Goal: Information Seeking & Learning: Learn about a topic

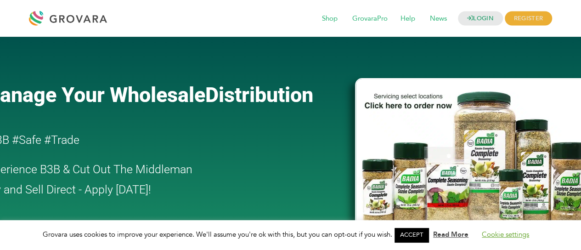
click at [505, 231] on link "Cookie settings" at bounding box center [505, 234] width 47 height 9
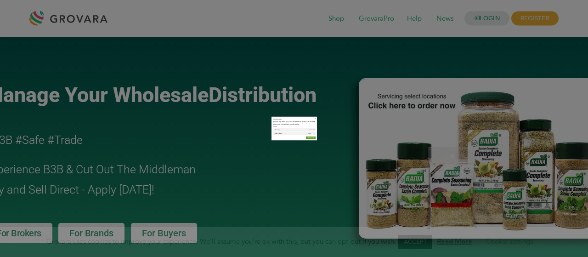
click at [413, 160] on label "Non-necessary" at bounding box center [417, 160] width 17 height 9
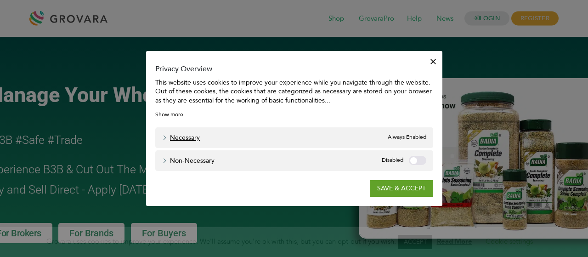
click at [198, 139] on link "Necessary" at bounding box center [181, 138] width 38 height 10
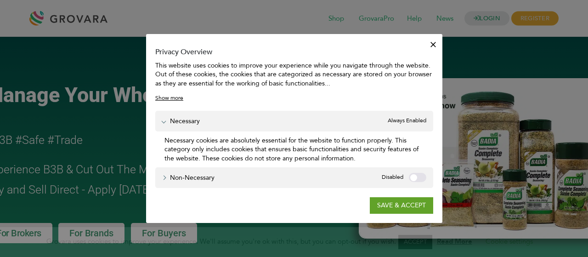
click at [200, 124] on div "Necessary Necessary Always Enabled" at bounding box center [294, 121] width 278 height 21
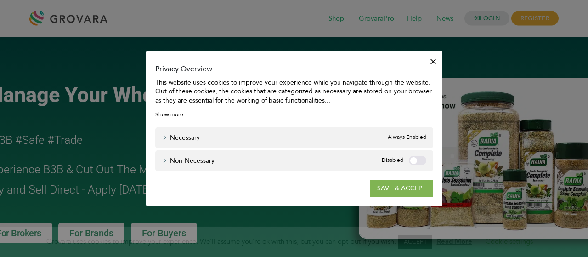
click at [392, 185] on link "SAVE & ACCEPT" at bounding box center [401, 188] width 63 height 17
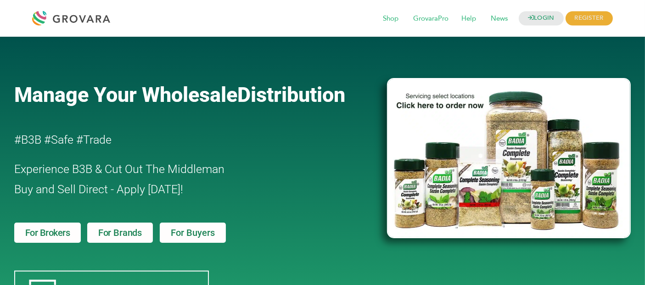
drag, startPoint x: 392, startPoint y: 2, endPoint x: 270, endPoint y: 54, distance: 132.1
click at [270, 54] on div at bounding box center [196, 60] width 364 height 28
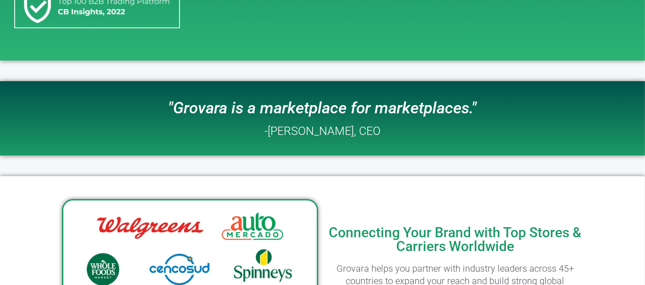
scroll to position [357, 0]
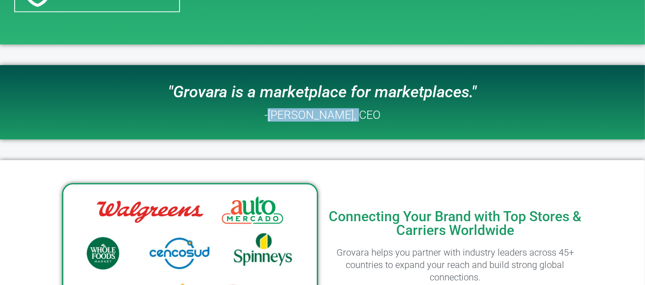
drag, startPoint x: 351, startPoint y: 116, endPoint x: 312, endPoint y: 124, distance: 40.4
click at [270, 116] on h2 "-Peter Groverman, CEO" at bounding box center [323, 114] width 116 height 11
click at [382, 114] on div ""Grovara is a marketplace for marketplaces." -Peter Groverman, CEO" at bounding box center [322, 102] width 397 height 65
drag, startPoint x: 375, startPoint y: 113, endPoint x: 270, endPoint y: 113, distance: 104.3
click at [270, 113] on h2 "-Peter Groverman, CEO" at bounding box center [323, 114] width 116 height 11
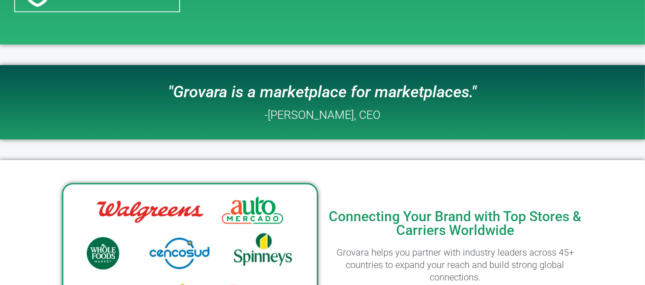
copy h2 "Peter Groverman, CEO"
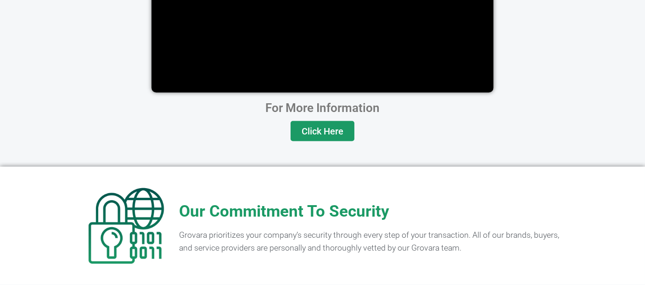
scroll to position [1869, 0]
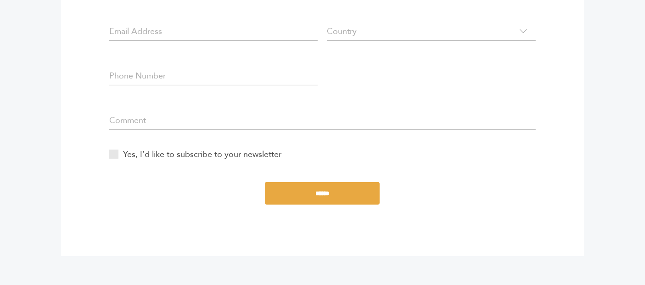
scroll to position [204, 0]
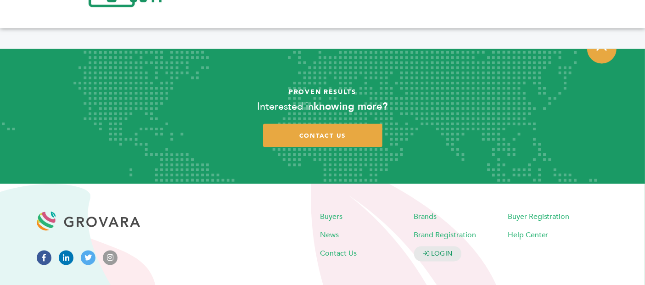
scroll to position [1869, 0]
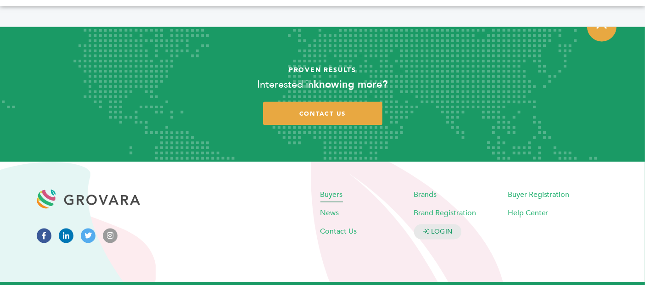
click at [333, 189] on span "Buyers" at bounding box center [332, 194] width 23 height 10
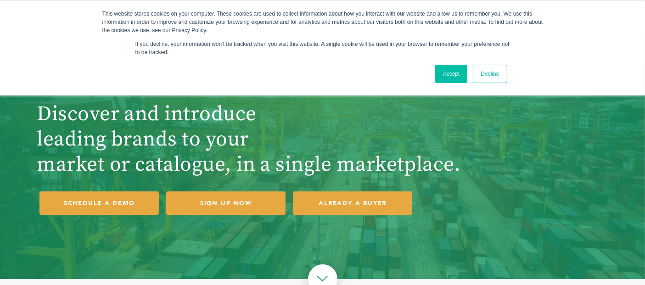
click at [489, 76] on link "Decline" at bounding box center [490, 74] width 34 height 18
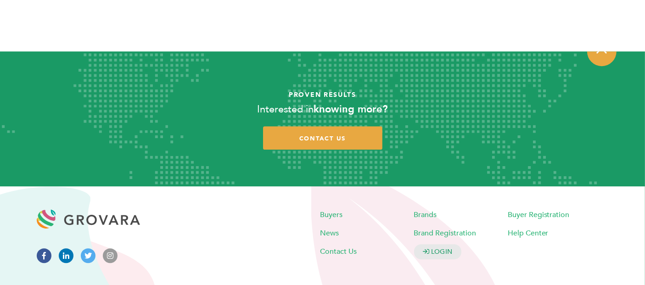
scroll to position [2784, 0]
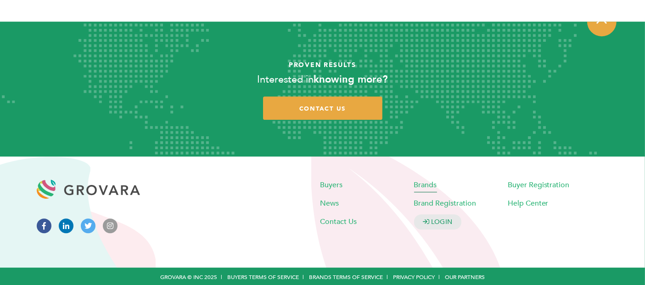
click at [422, 180] on span "Brands" at bounding box center [425, 185] width 23 height 10
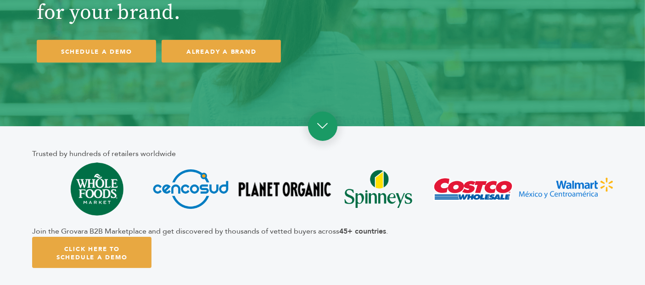
scroll to position [204, 0]
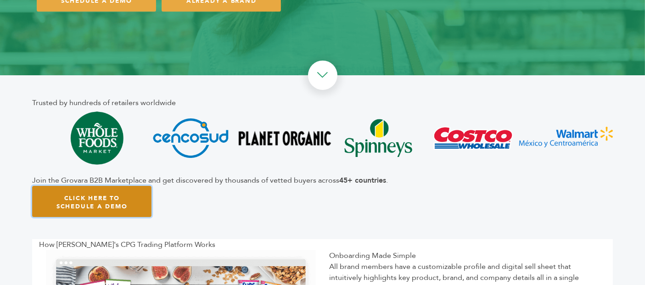
click at [135, 207] on link "Click Here To Schedule A Demo" at bounding box center [91, 202] width 119 height 32
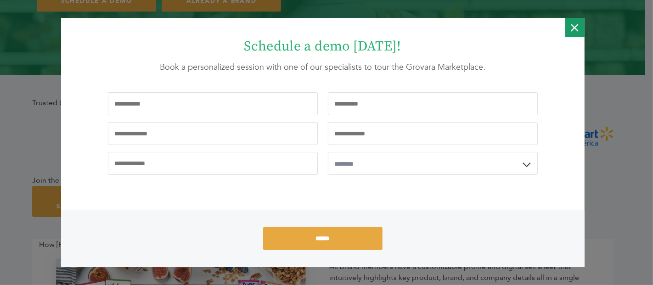
click at [573, 29] on icon "Close" at bounding box center [574, 27] width 7 height 19
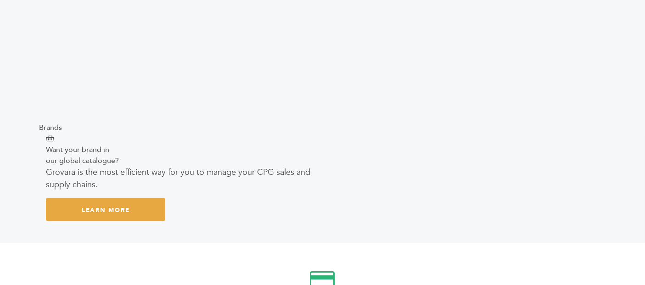
scroll to position [1429, 0]
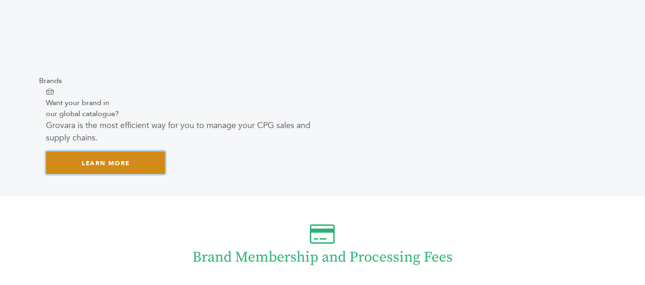
click at [143, 168] on link "Learn More" at bounding box center [105, 163] width 119 height 23
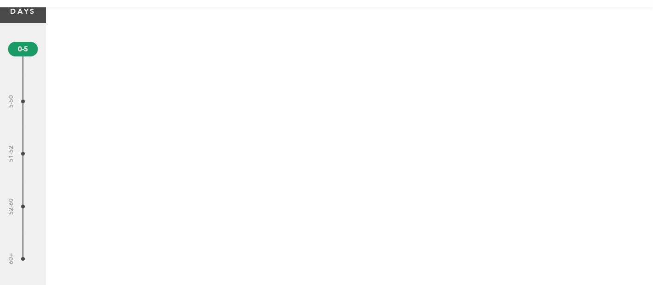
click at [22, 55] on span "2" at bounding box center [23, 49] width 30 height 15
click at [23, 71] on span at bounding box center [23, 62] width 1 height 26
click at [18, 98] on div "7 5-50" at bounding box center [23, 101] width 46 height 52
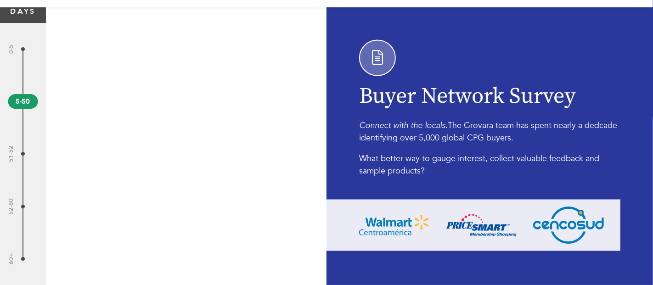
click at [24, 49] on span "2" at bounding box center [23, 49] width 4 height 4
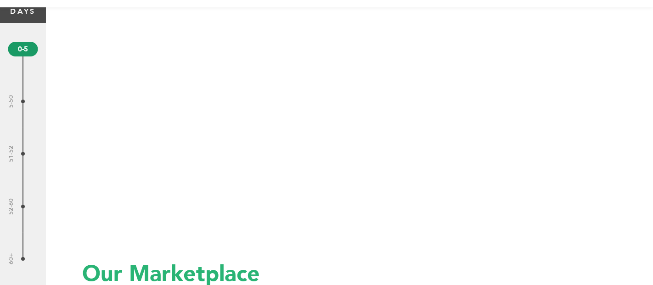
click at [23, 66] on span at bounding box center [23, 62] width 1 height 26
click at [24, 73] on div "2 0-5" at bounding box center [23, 49] width 46 height 52
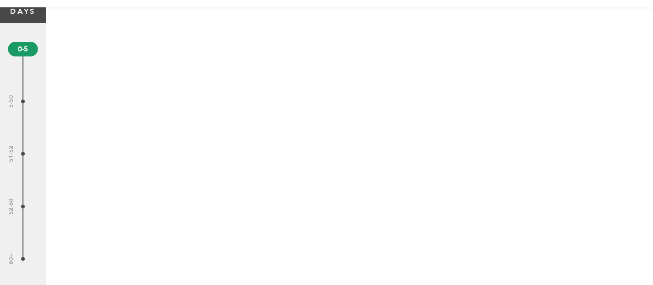
click at [23, 53] on span "0-5" at bounding box center [23, 49] width 10 height 11
click at [23, 101] on span "7" at bounding box center [23, 102] width 4 height 4
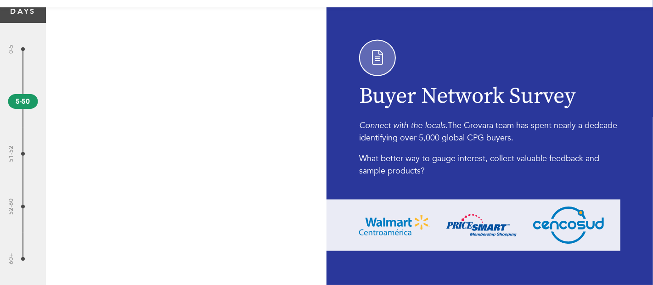
click at [25, 51] on div "2 0-5" at bounding box center [23, 49] width 46 height 52
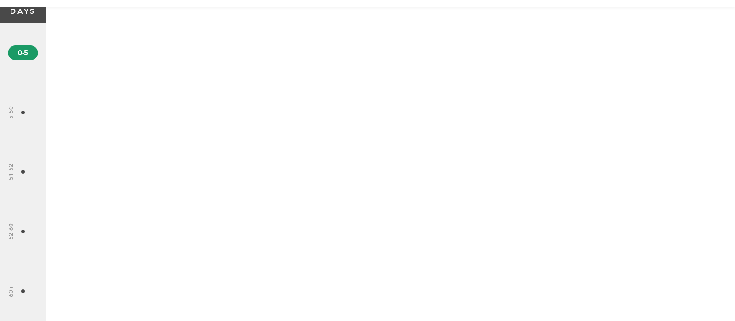
drag, startPoint x: 613, startPoint y: 3, endPoint x: 22, endPoint y: 114, distance: 601.3
click at [22, 114] on div "7 5-50" at bounding box center [23, 113] width 46 height 60
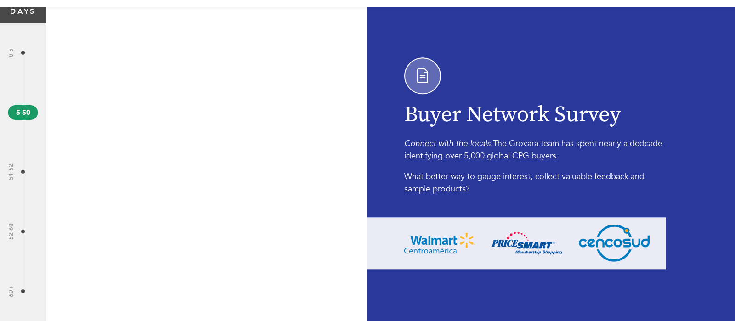
click at [22, 175] on div "10 51-52" at bounding box center [23, 172] width 46 height 60
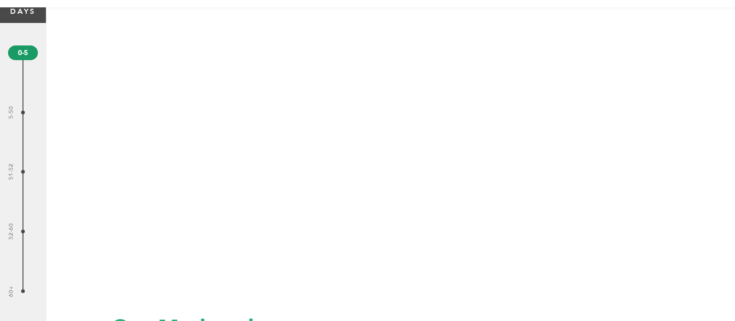
click at [25, 113] on div "7 5-50" at bounding box center [23, 113] width 46 height 60
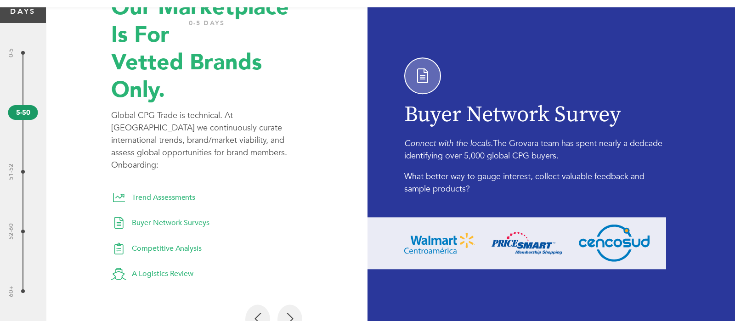
click at [23, 52] on span "2" at bounding box center [23, 53] width 4 height 4
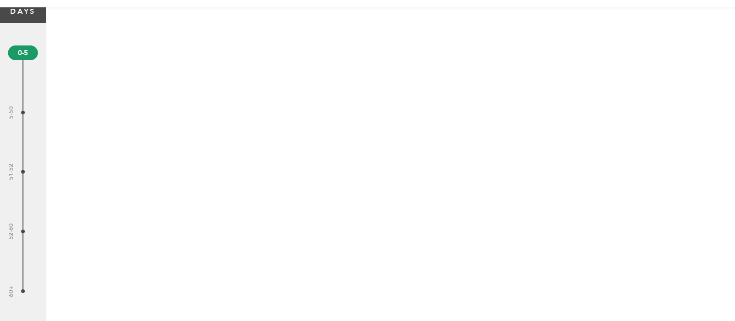
click at [22, 167] on div "10 51-52" at bounding box center [23, 172] width 46 height 60
click at [20, 235] on div "13 52-60" at bounding box center [23, 232] width 46 height 60
click at [25, 285] on div "16 60+" at bounding box center [23, 291] width 46 height 60
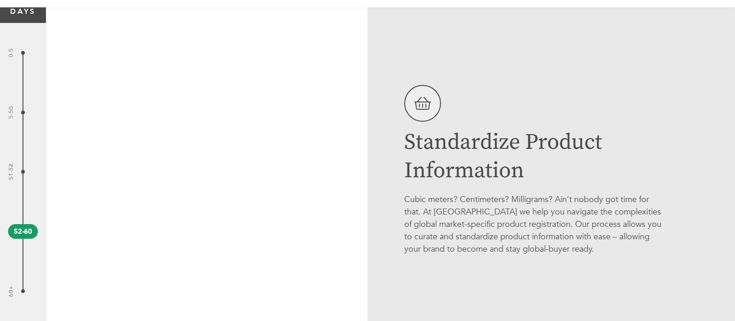
click at [28, 285] on div "16 60+" at bounding box center [23, 291] width 46 height 60
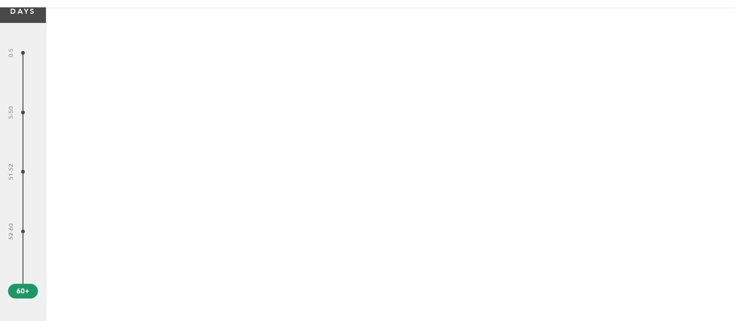
click at [29, 20] on div "Grovara is the most efficient way for you to Manage Your Global CPG Sales and S…" at bounding box center [367, 160] width 735 height 321
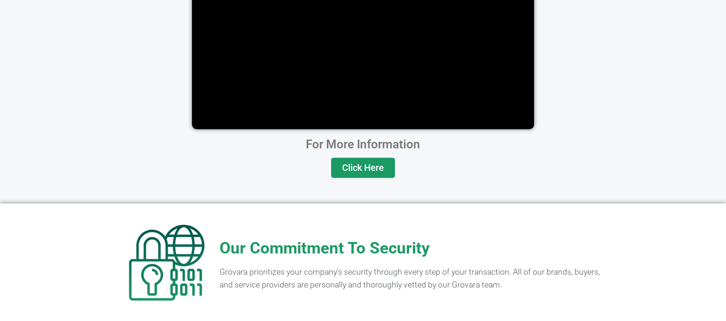
scroll to position [1862, 0]
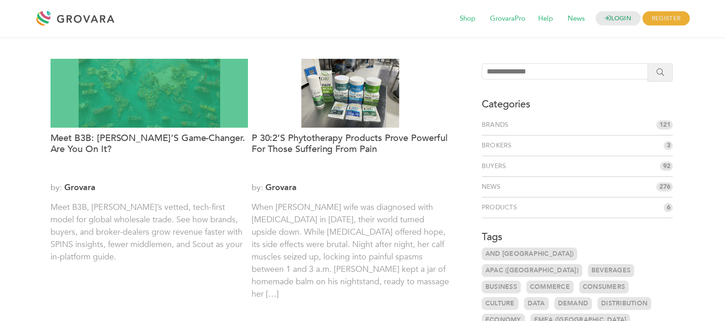
click at [170, 112] on div at bounding box center [149, 93] width 197 height 69
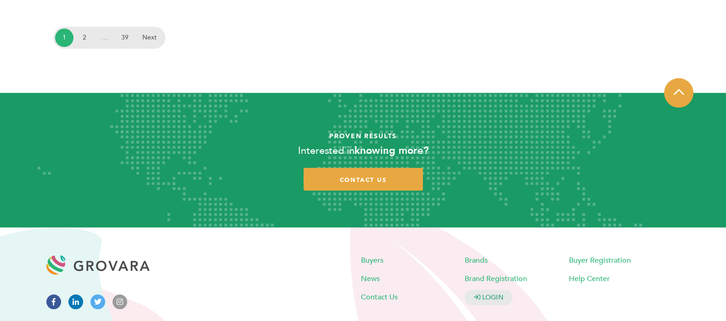
scroll to position [1308, 0]
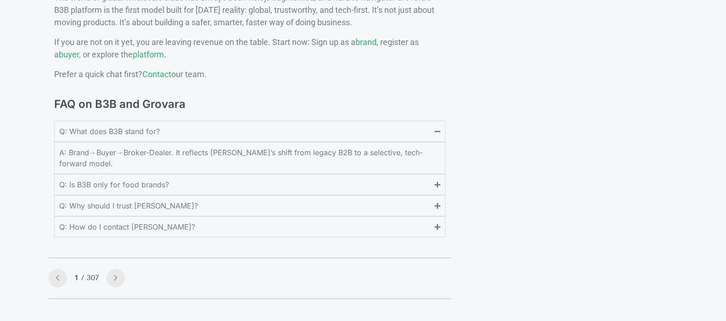
scroll to position [3837, 0]
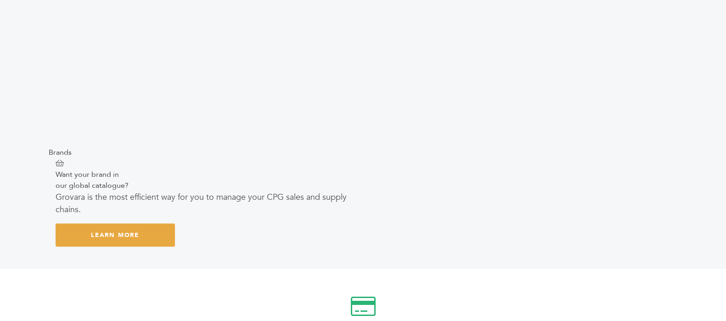
scroll to position [1492, 0]
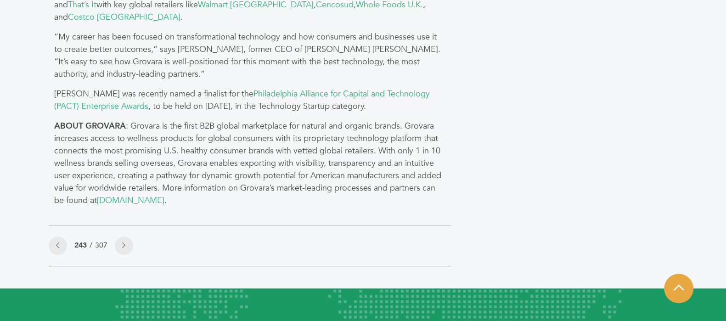
scroll to position [918, 0]
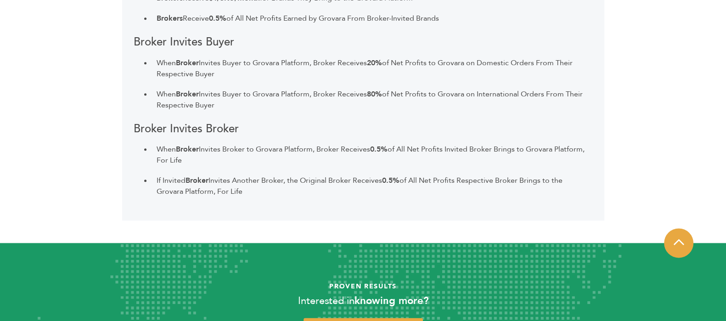
scroll to position [1435, 0]
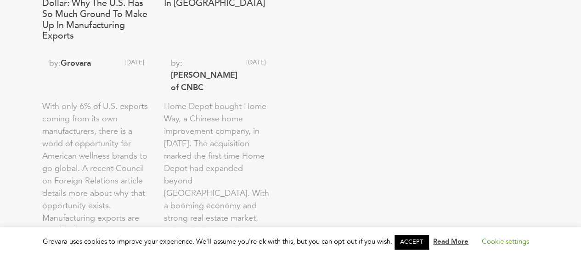
scroll to position [1726, 0]
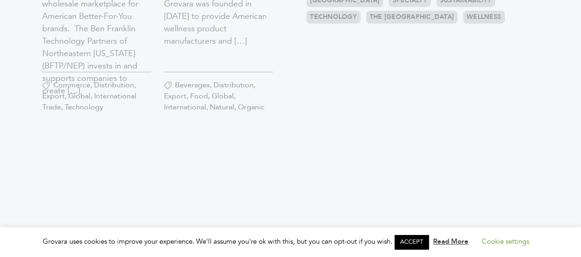
scroll to position [459, 0]
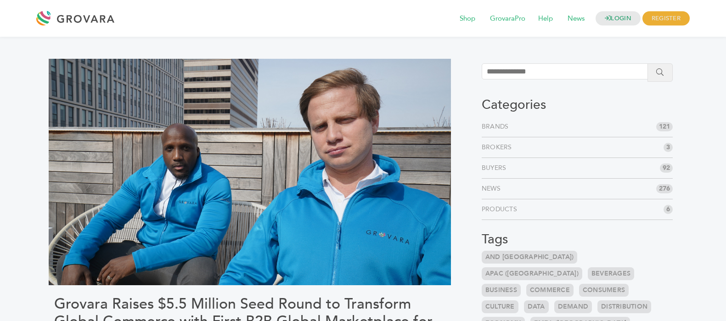
scroll to position [918, 0]
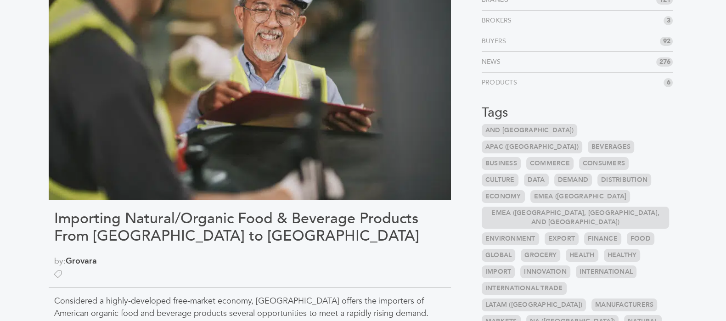
scroll to position [229, 0]
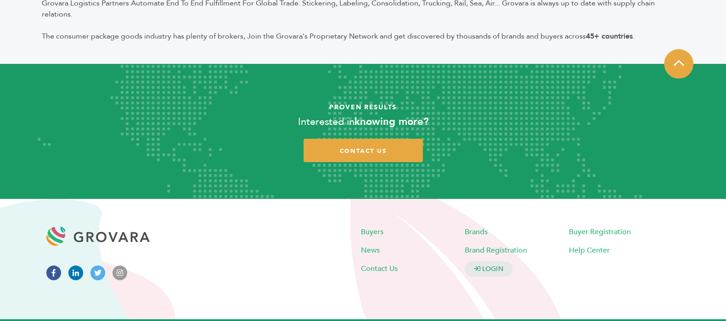
scroll to position [327, 0]
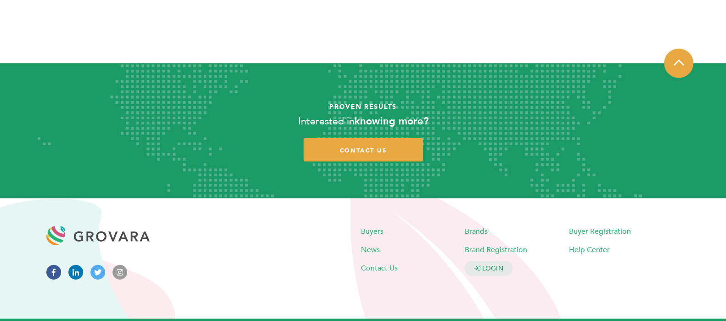
scroll to position [3027, 0]
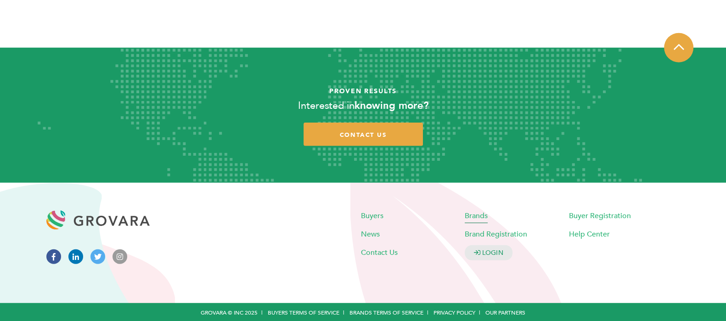
click at [466, 215] on span "Brands" at bounding box center [476, 216] width 23 height 10
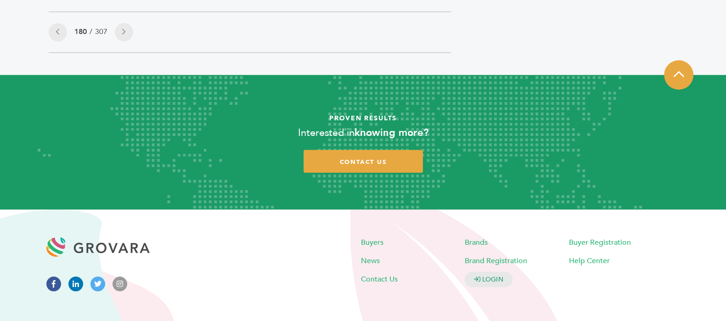
scroll to position [1148, 0]
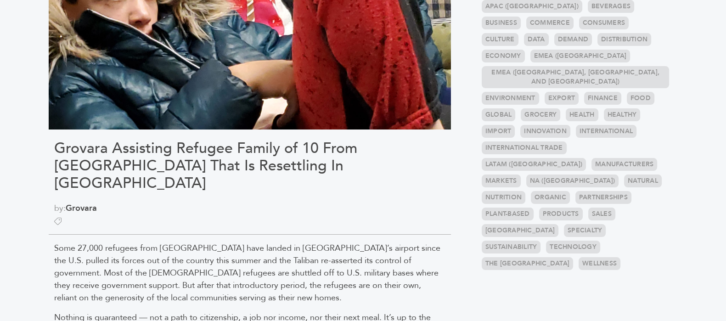
scroll to position [210, 0]
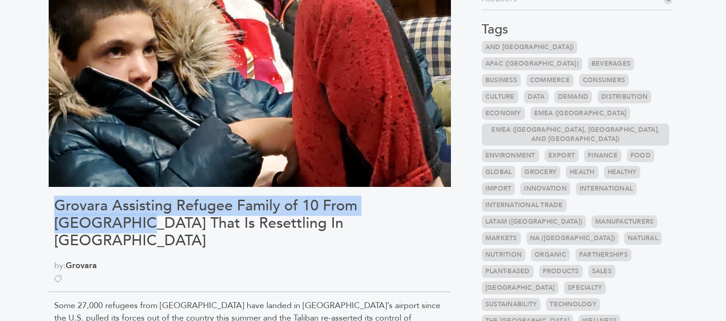
drag, startPoint x: 110, startPoint y: 206, endPoint x: 439, endPoint y: 203, distance: 328.8
click at [439, 203] on h1 "Grovara Assisting Refugee Family of 10 From [GEOGRAPHIC_DATA] That Is Resettlin…" at bounding box center [249, 223] width 391 height 53
copy h1 "Grovara Assisting Refugee Family of 10 From [GEOGRAPHIC_DATA]"
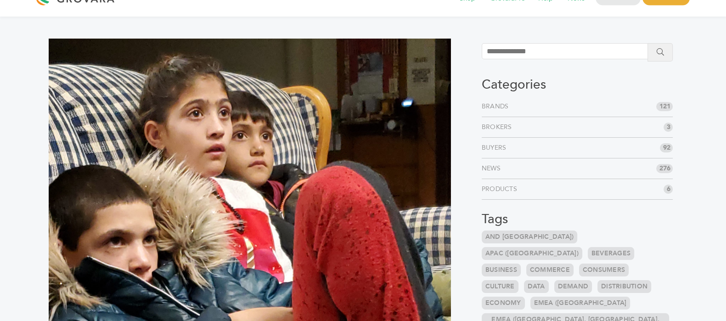
scroll to position [0, 0]
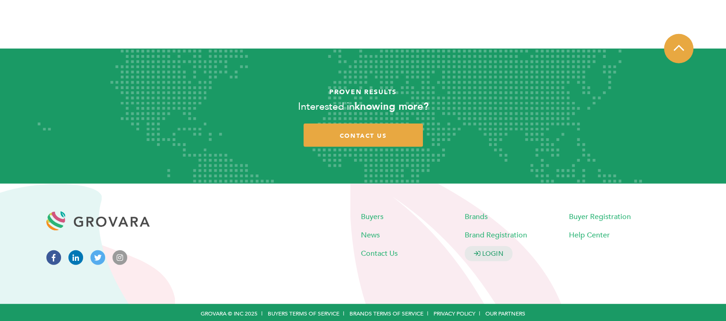
scroll to position [3027, 0]
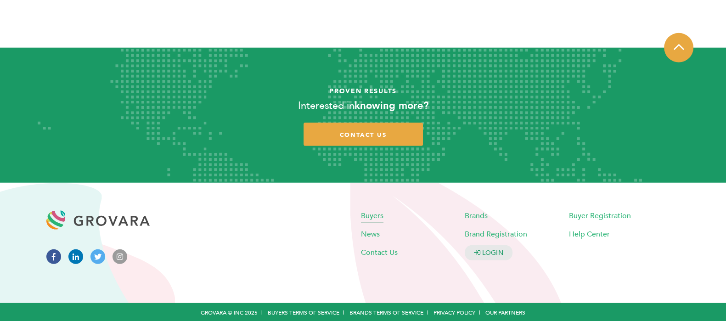
click at [379, 219] on span "Buyers" at bounding box center [372, 216] width 23 height 10
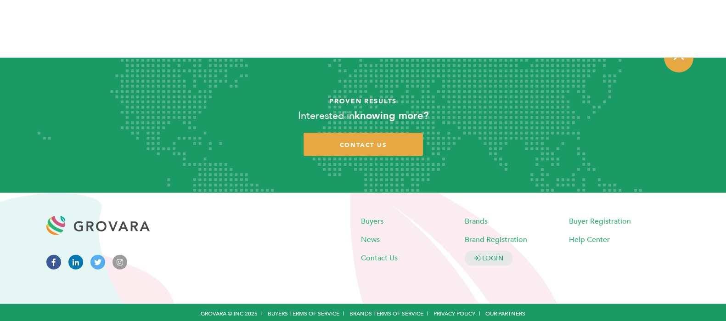
scroll to position [2842, 0]
